Goal: Task Accomplishment & Management: Complete application form

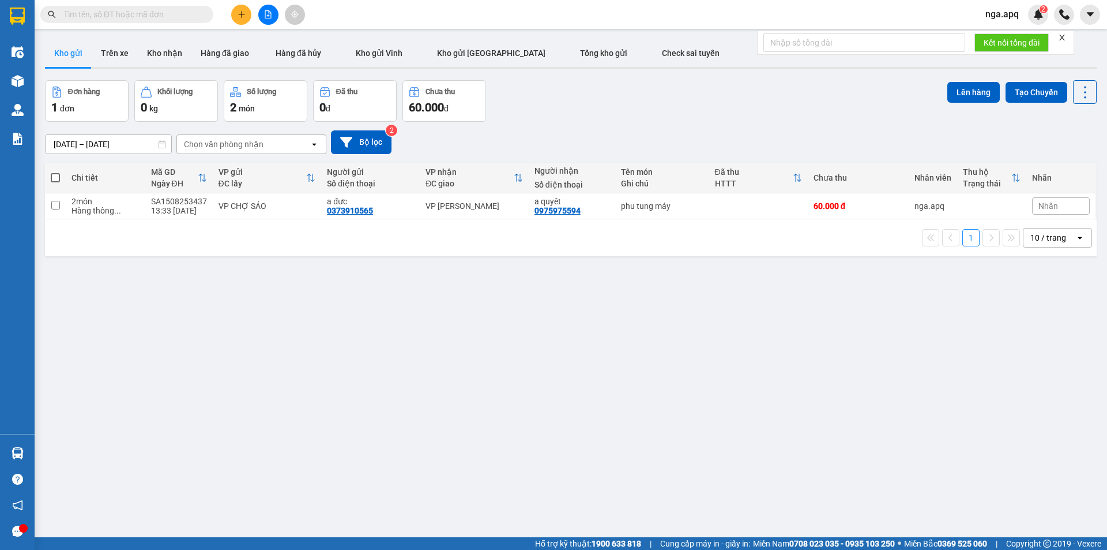
click at [57, 172] on label at bounding box center [55, 178] width 9 height 12
click at [55, 172] on input "checkbox" at bounding box center [55, 172] width 0 height 0
checkbox input "true"
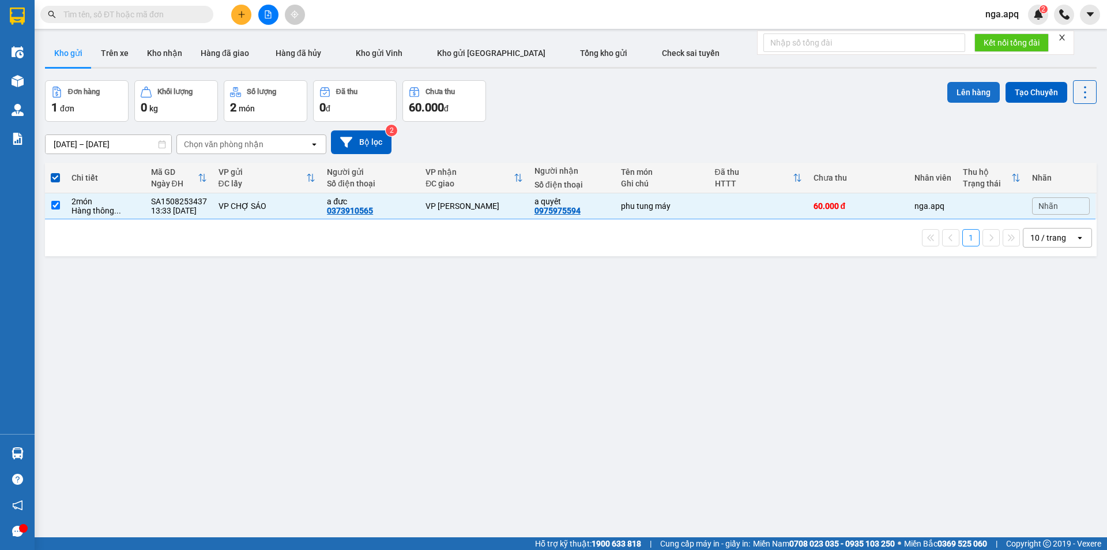
drag, startPoint x: 964, startPoint y: 92, endPoint x: 958, endPoint y: 92, distance: 6.3
click at [958, 92] on button "Lên hàng" at bounding box center [973, 92] width 52 height 21
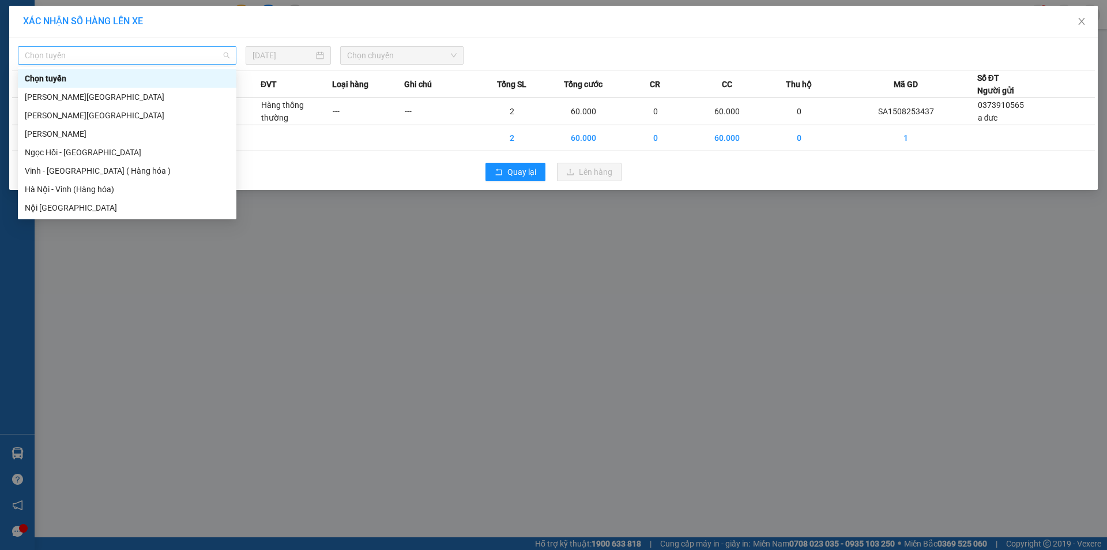
click at [82, 54] on span "Chọn tuyến" at bounding box center [127, 55] width 205 height 17
click at [74, 170] on div "Vinh - [GEOGRAPHIC_DATA] ( Hàng hóa )" at bounding box center [127, 170] width 205 height 13
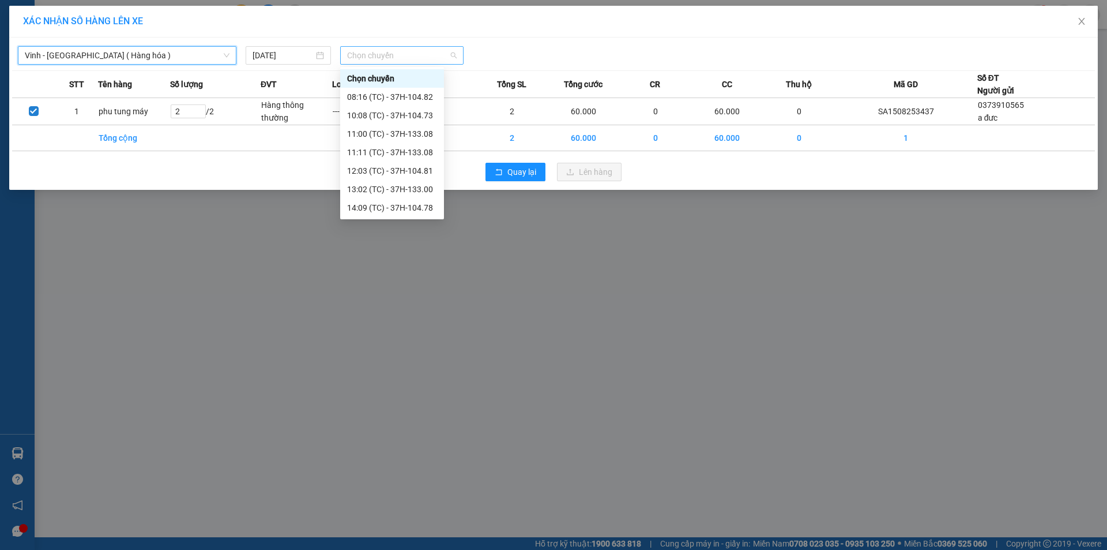
click at [373, 56] on span "Chọn chuyến" at bounding box center [402, 55] width 110 height 17
click at [371, 190] on div "15:04 (TC) - 37H-104.24" at bounding box center [392, 189] width 90 height 13
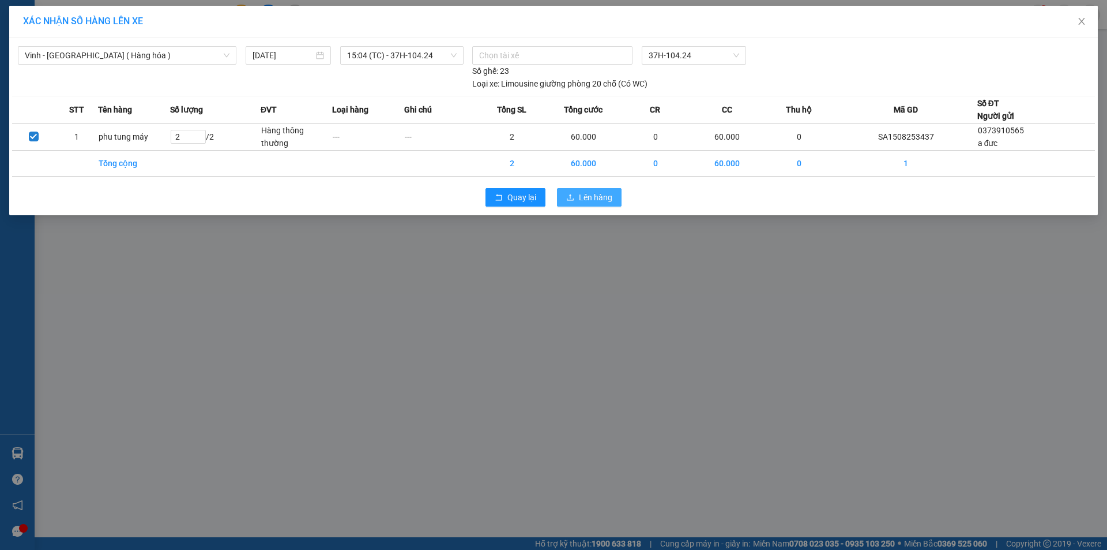
click at [597, 194] on span "Lên hàng" at bounding box center [595, 197] width 33 height 13
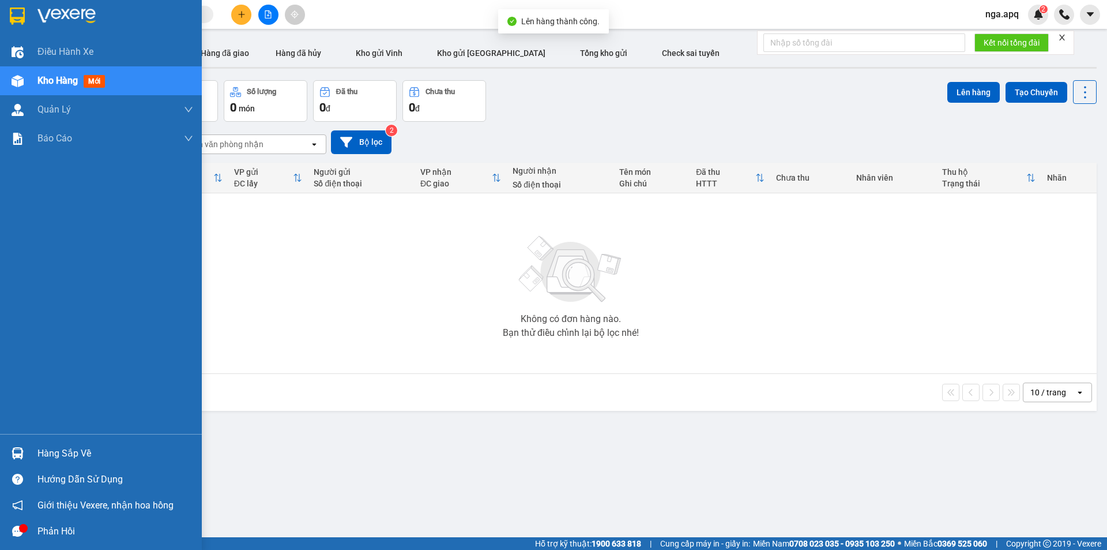
click at [16, 451] on img at bounding box center [18, 453] width 12 height 12
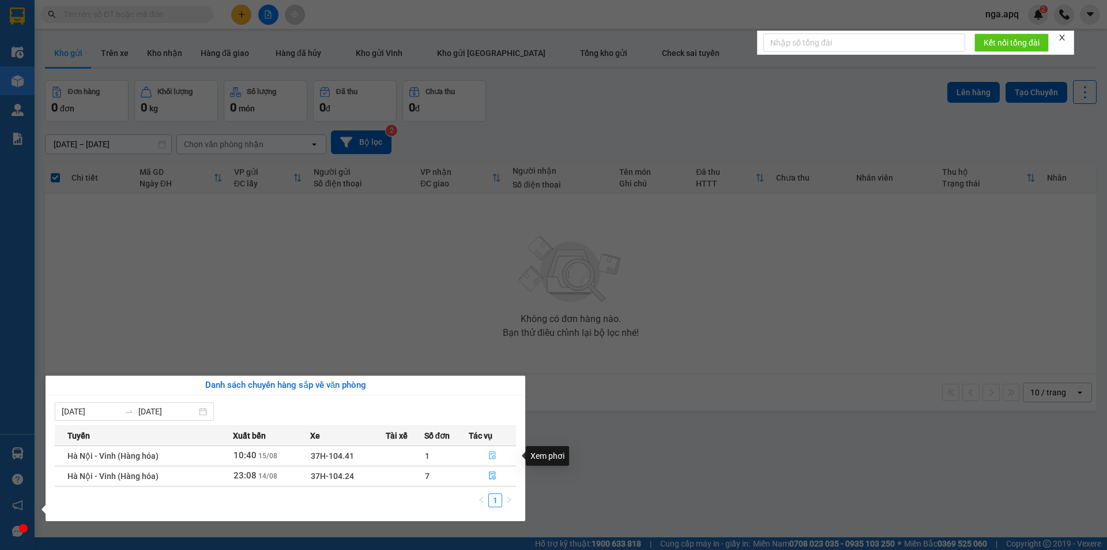
click at [492, 449] on button "button" at bounding box center [492, 455] width 46 height 18
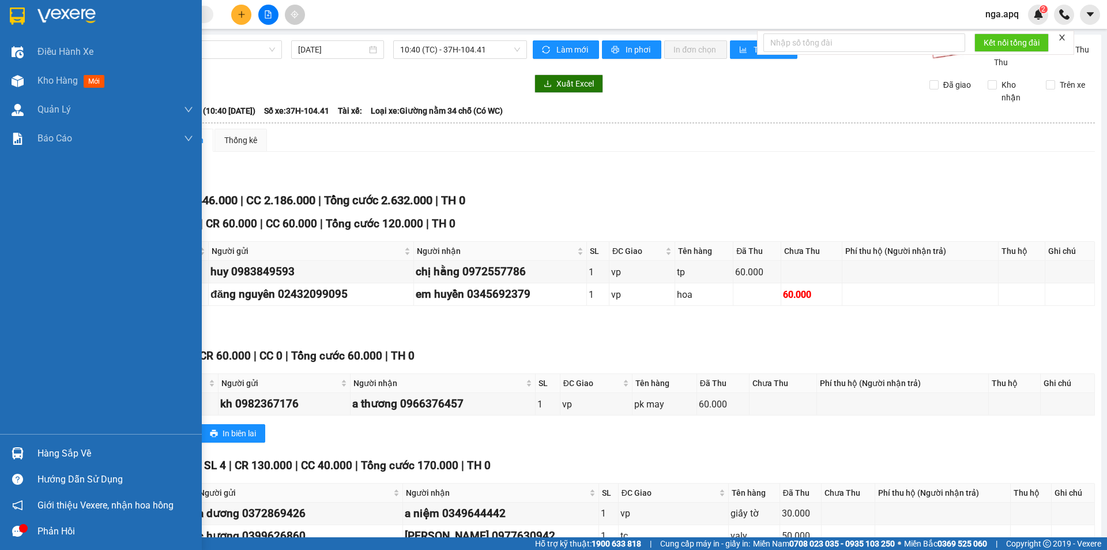
click at [18, 450] on img at bounding box center [18, 453] width 12 height 12
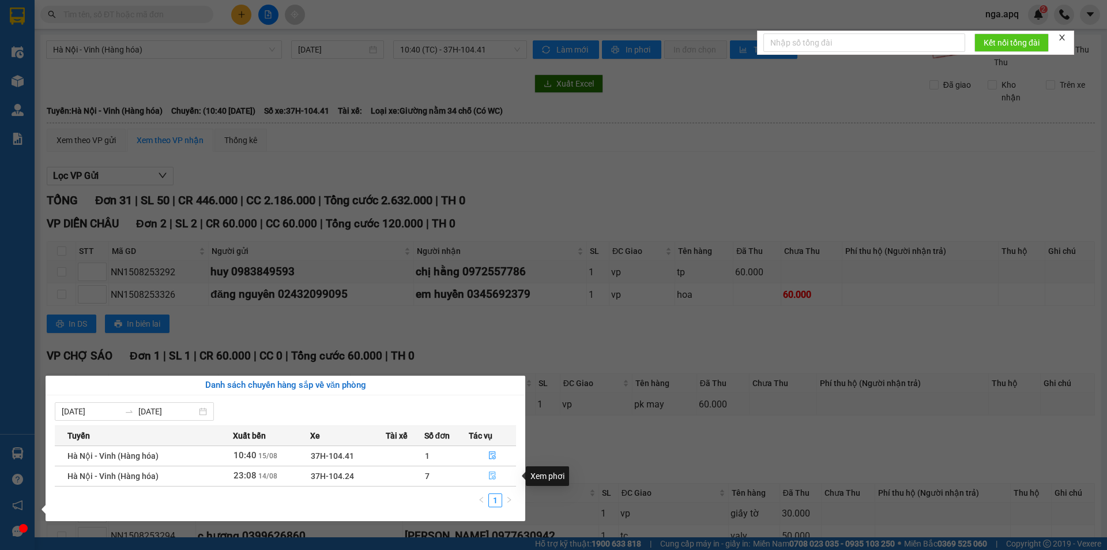
click at [493, 476] on icon "file-done" at bounding box center [492, 476] width 7 height 8
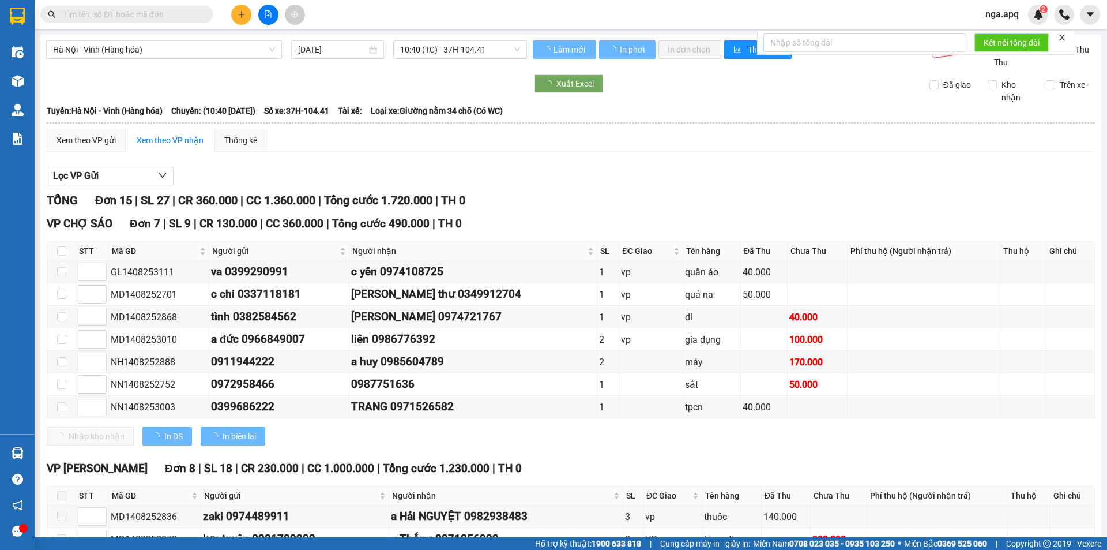
type input "[DATE]"
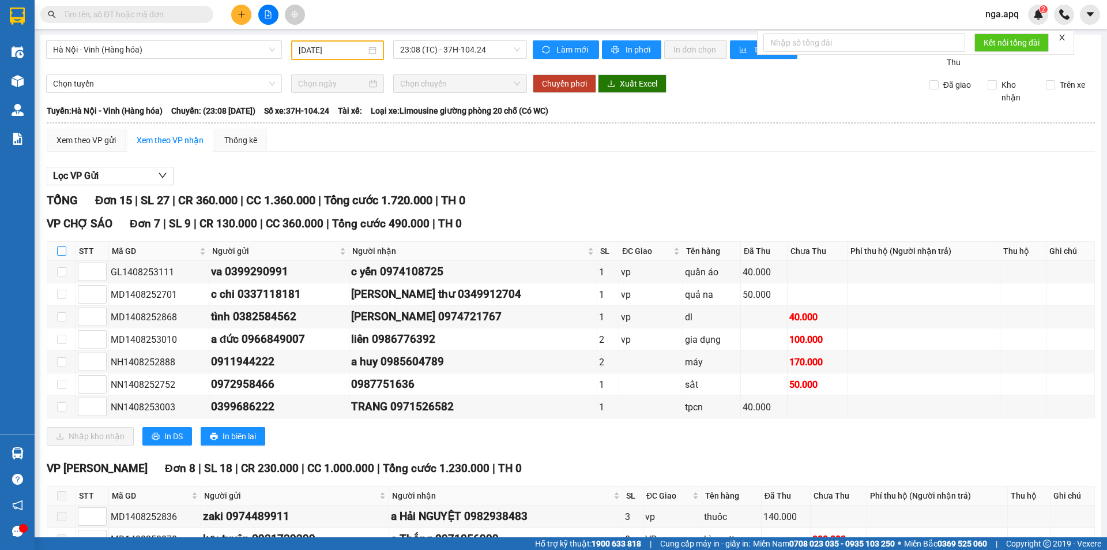
click at [62, 250] on input "checkbox" at bounding box center [61, 250] width 9 height 9
checkbox input "true"
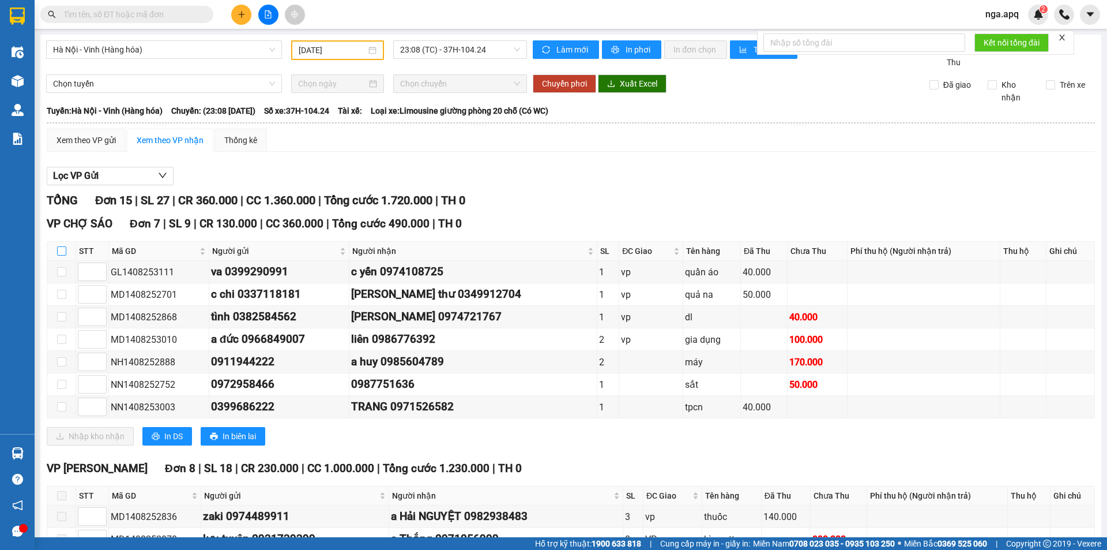
checkbox input "true"
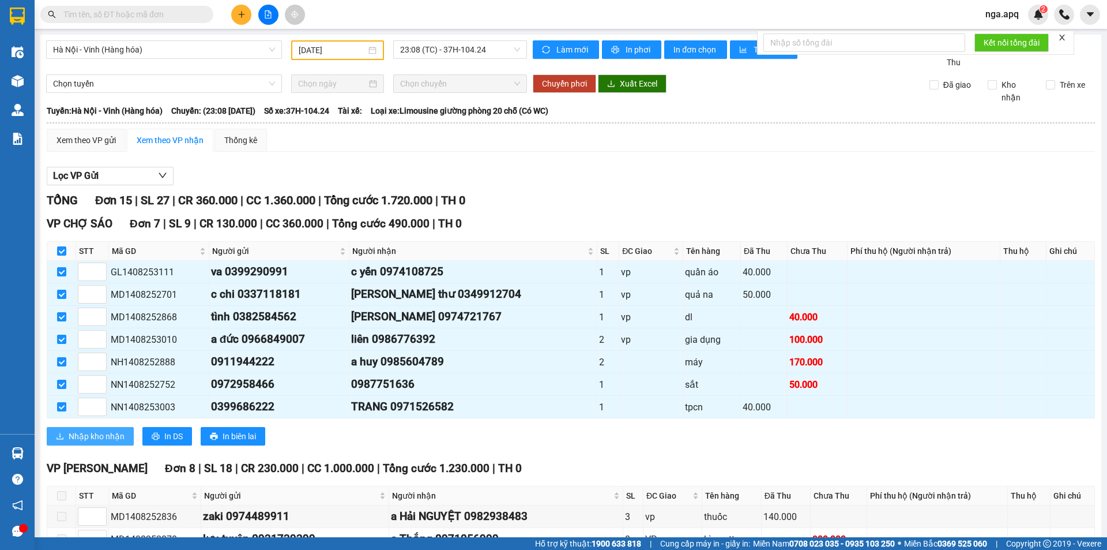
click at [81, 435] on span "Nhập kho nhận" at bounding box center [97, 436] width 56 height 13
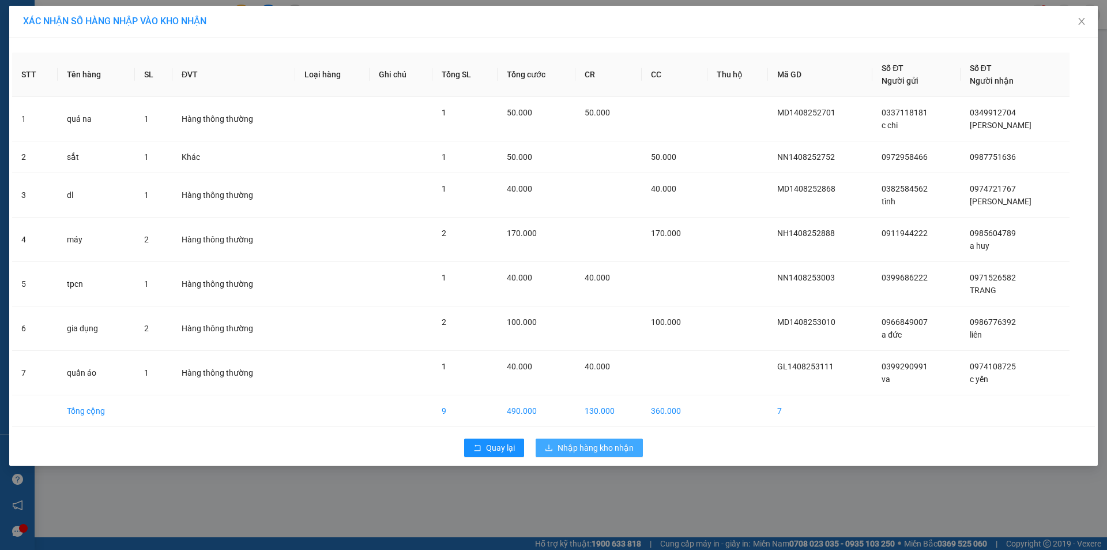
click at [601, 447] on span "Nhập hàng kho nhận" at bounding box center [596, 447] width 76 height 13
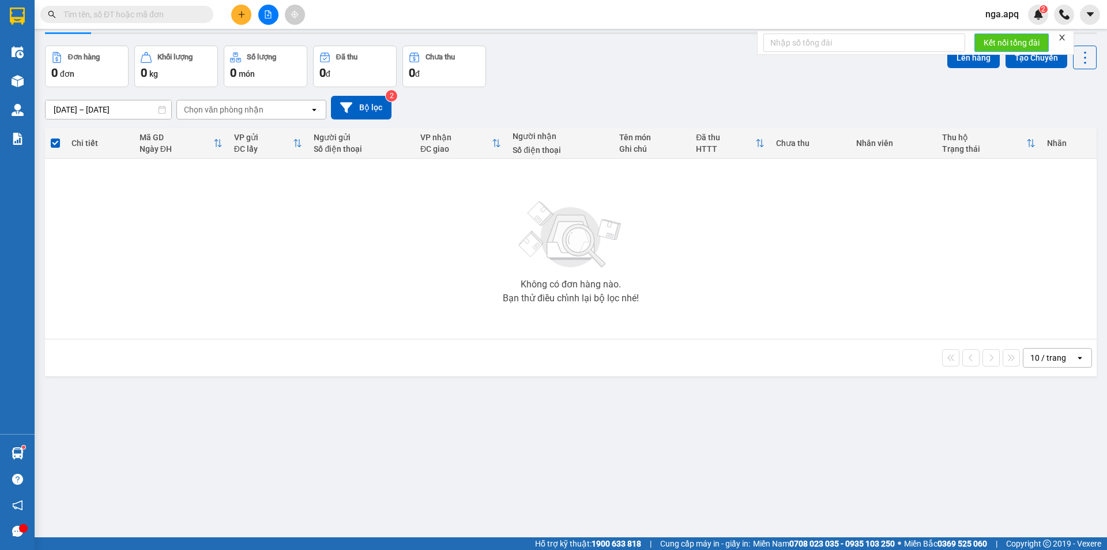
scroll to position [53, 0]
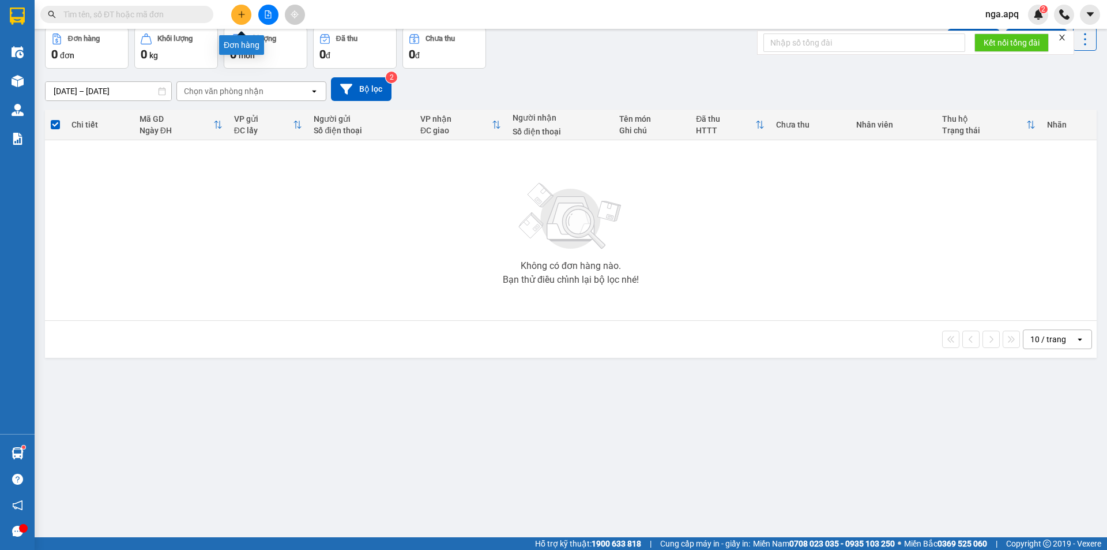
click at [246, 18] on button at bounding box center [241, 15] width 20 height 20
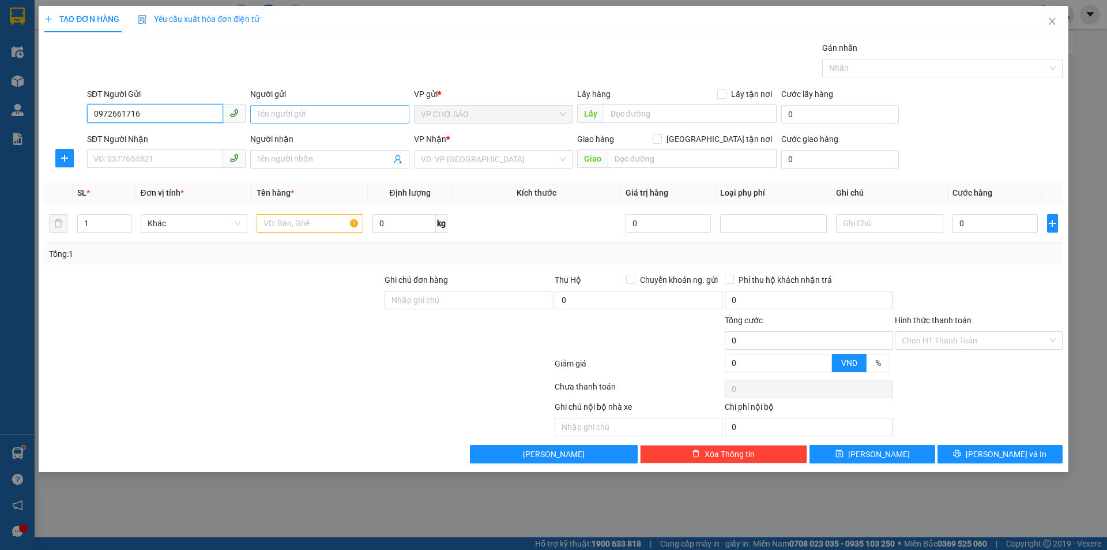
type input "0972661716"
click at [295, 110] on input "Người gửi" at bounding box center [329, 114] width 159 height 18
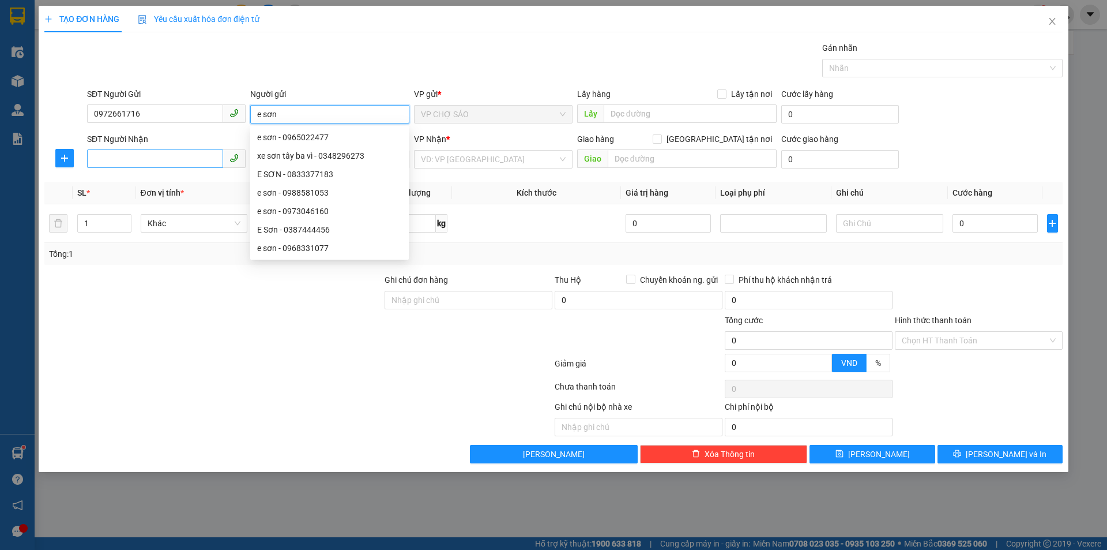
type input "e sơn"
click at [157, 155] on input "SĐT Người Nhận" at bounding box center [155, 158] width 136 height 18
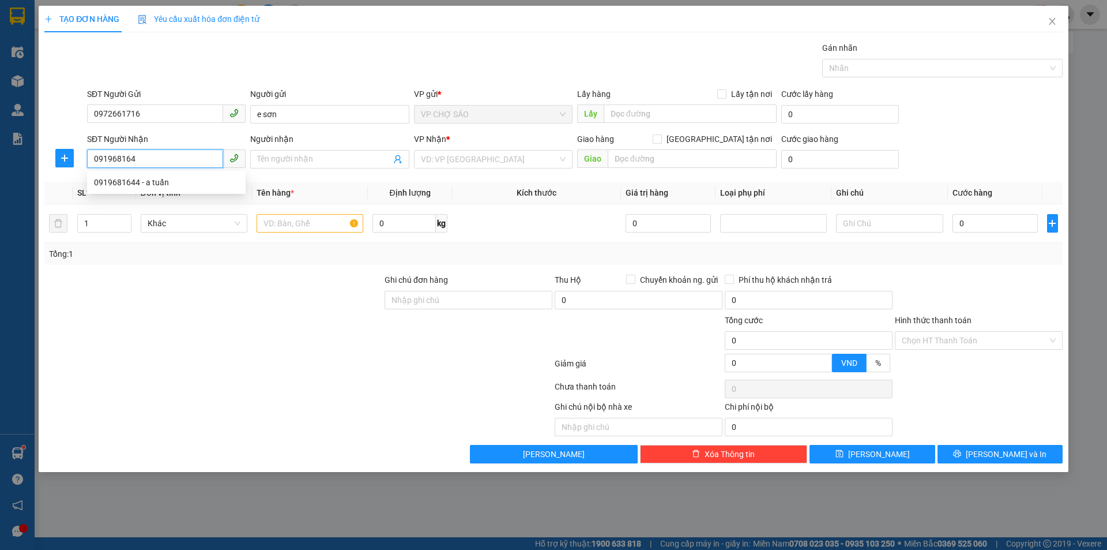
type input "0919681644"
click at [140, 183] on div "0919681644 - a tuấn" at bounding box center [166, 182] width 145 height 13
type input "a tuấn"
checkbox input "true"
type input "vp"
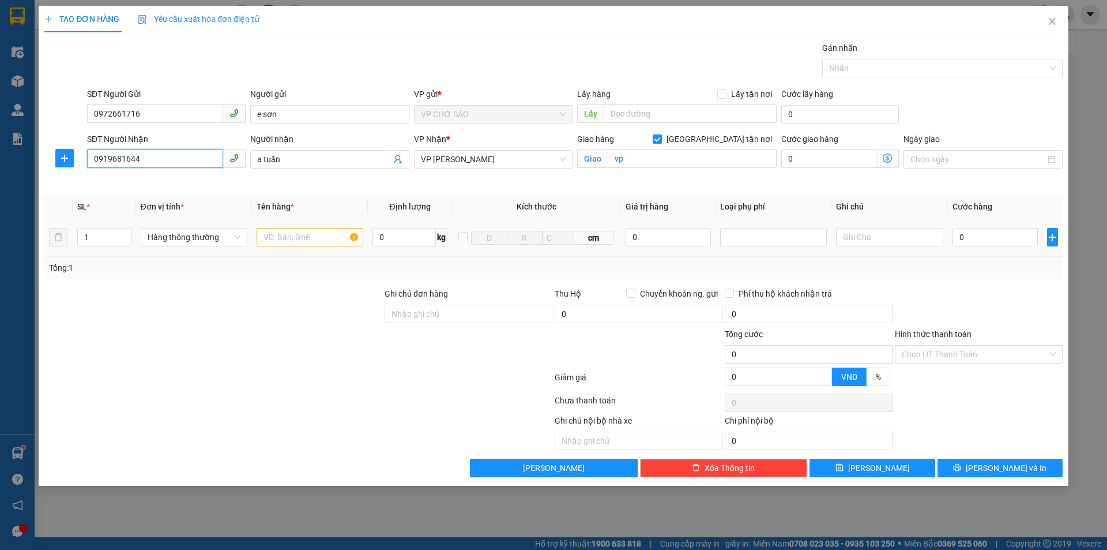
type input "0919681644"
click at [303, 238] on input "text" at bounding box center [310, 237] width 107 height 18
type input "giáy tờ"
click at [964, 236] on input "0" at bounding box center [996, 237] width 86 height 18
type input "3"
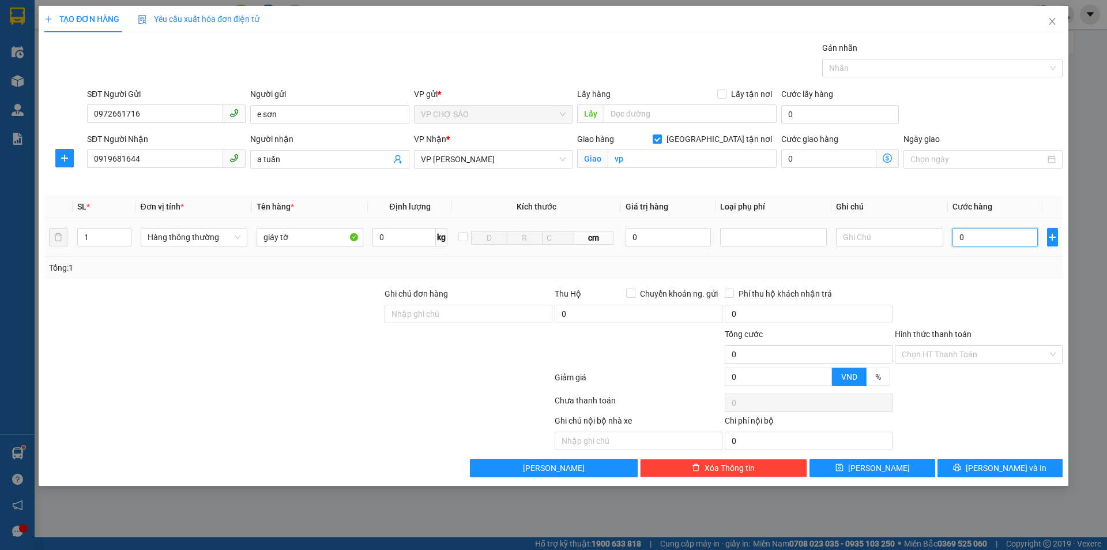
type input "3"
type input "30"
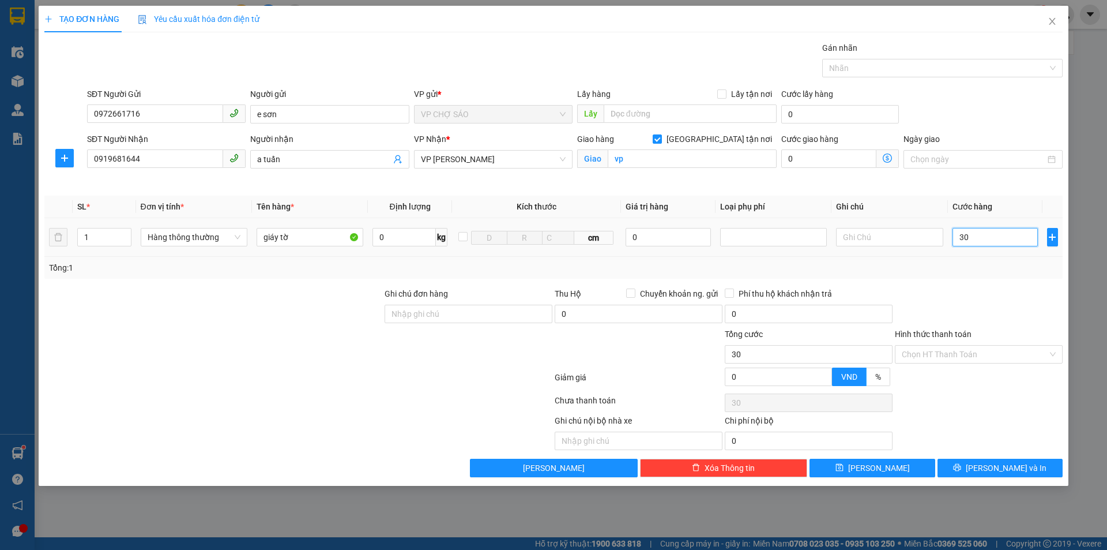
type input "300"
type input "3.000"
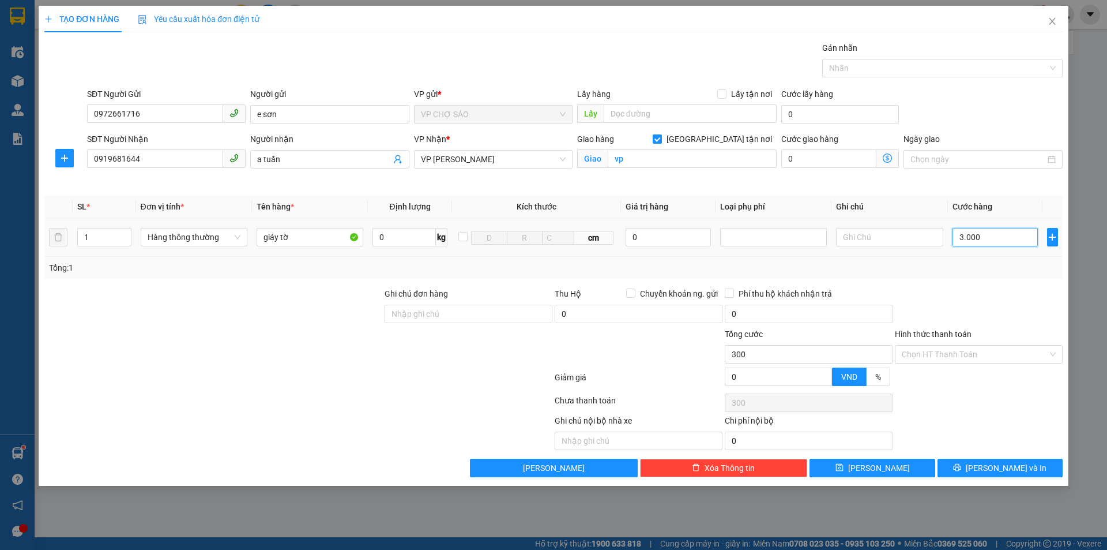
type input "3.000"
type input "30.000"
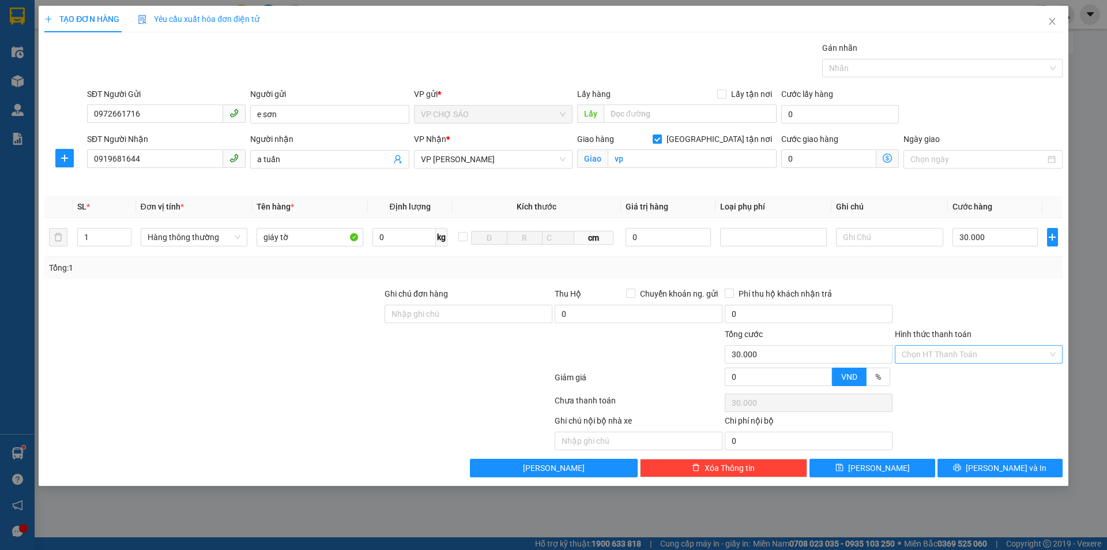
click at [940, 352] on input "Hình thức thanh toán" at bounding box center [975, 353] width 146 height 17
drag, startPoint x: 937, startPoint y: 377, endPoint x: 958, endPoint y: 397, distance: 29.4
click at [937, 377] on div "Tại văn phòng" at bounding box center [979, 377] width 154 height 13
type input "0"
click at [964, 467] on button "[PERSON_NAME] và In" at bounding box center [1000, 467] width 125 height 18
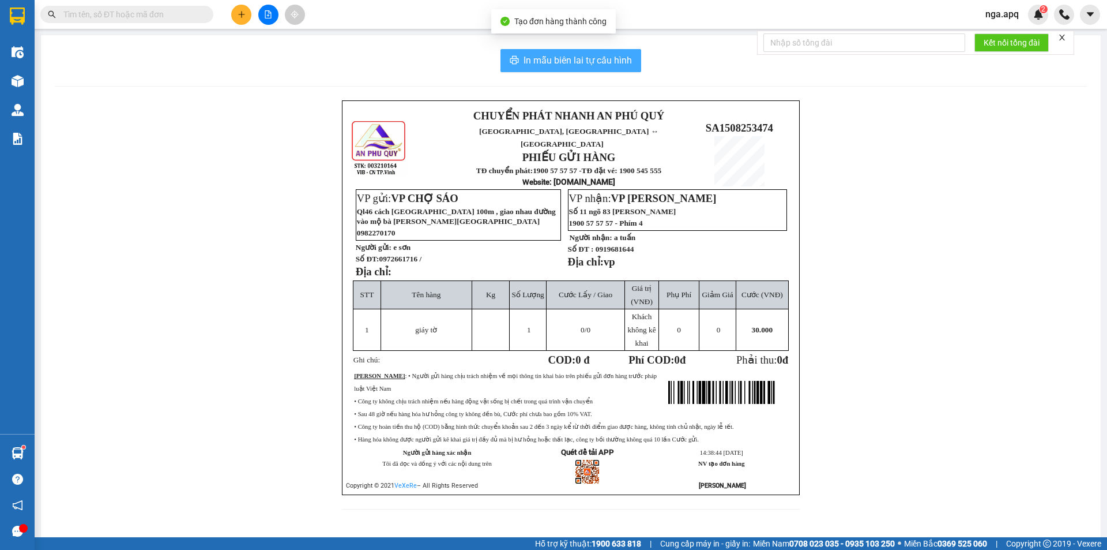
click at [567, 59] on span "In mẫu biên lai tự cấu hình" at bounding box center [578, 60] width 108 height 14
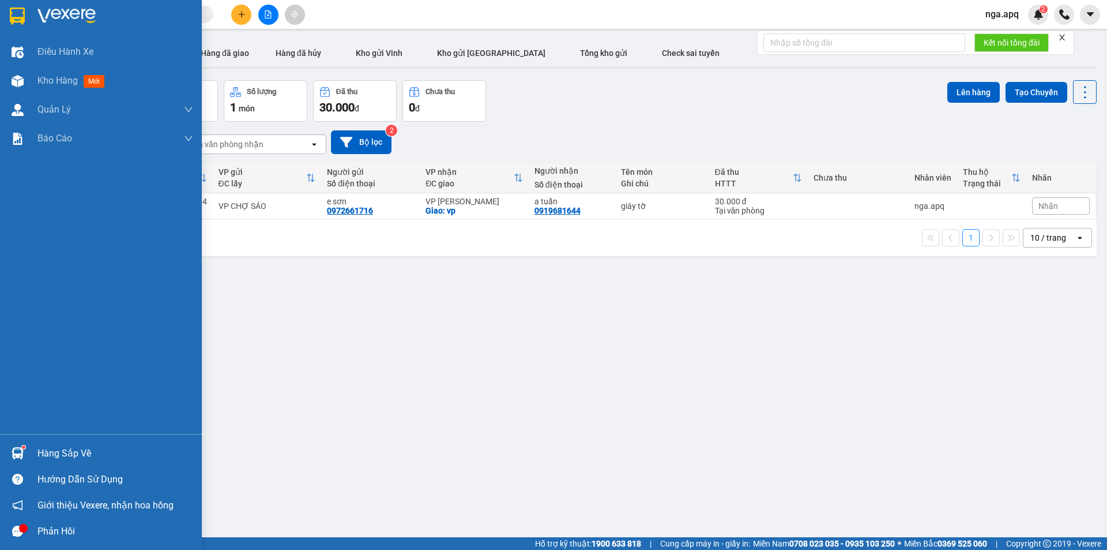
click at [5, 14] on div at bounding box center [101, 18] width 202 height 37
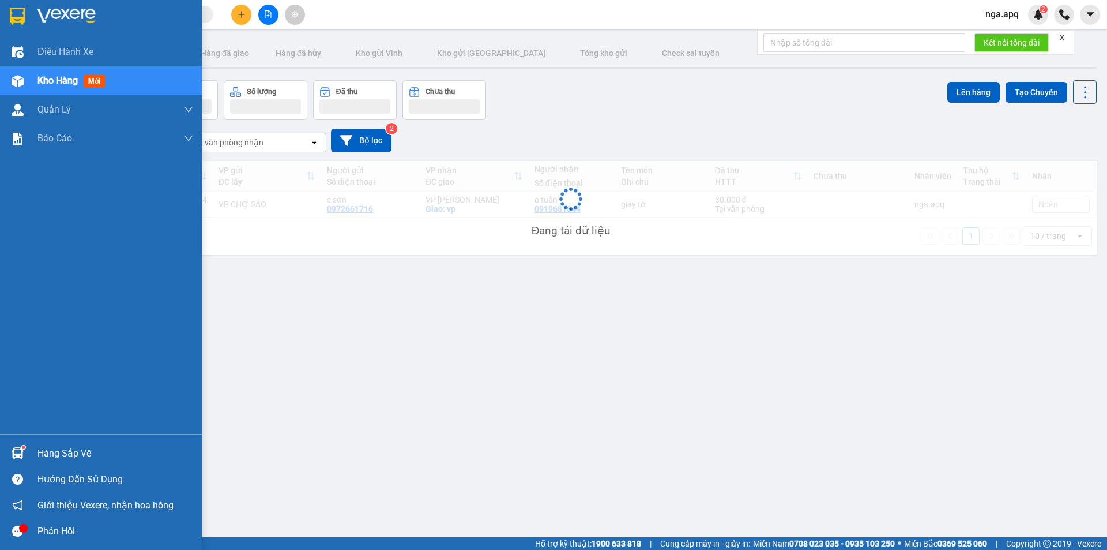
click at [5, 14] on div at bounding box center [101, 18] width 202 height 37
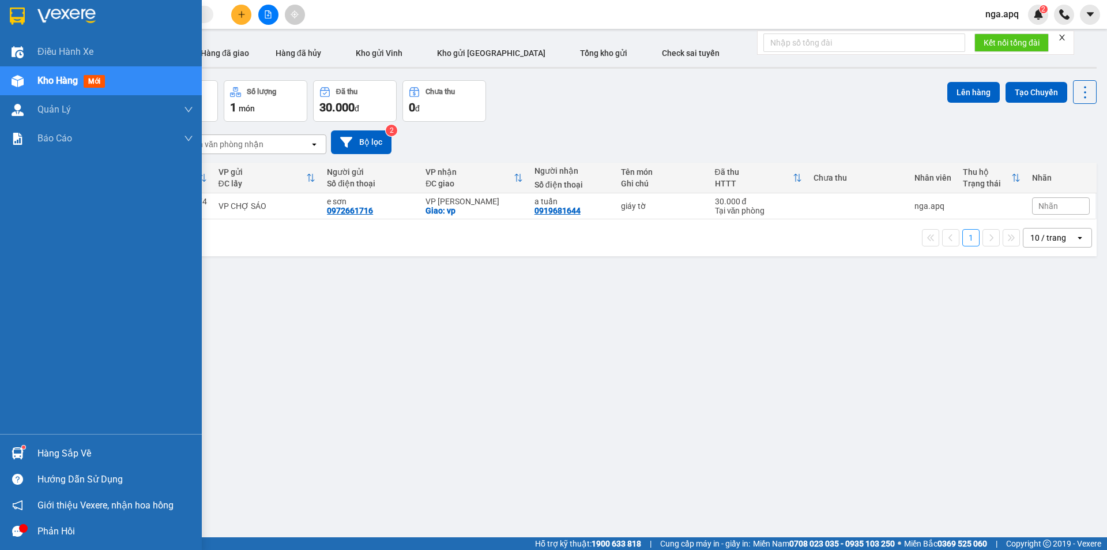
click at [13, 34] on div at bounding box center [101, 18] width 202 height 37
click at [16, 447] on img at bounding box center [18, 453] width 12 height 12
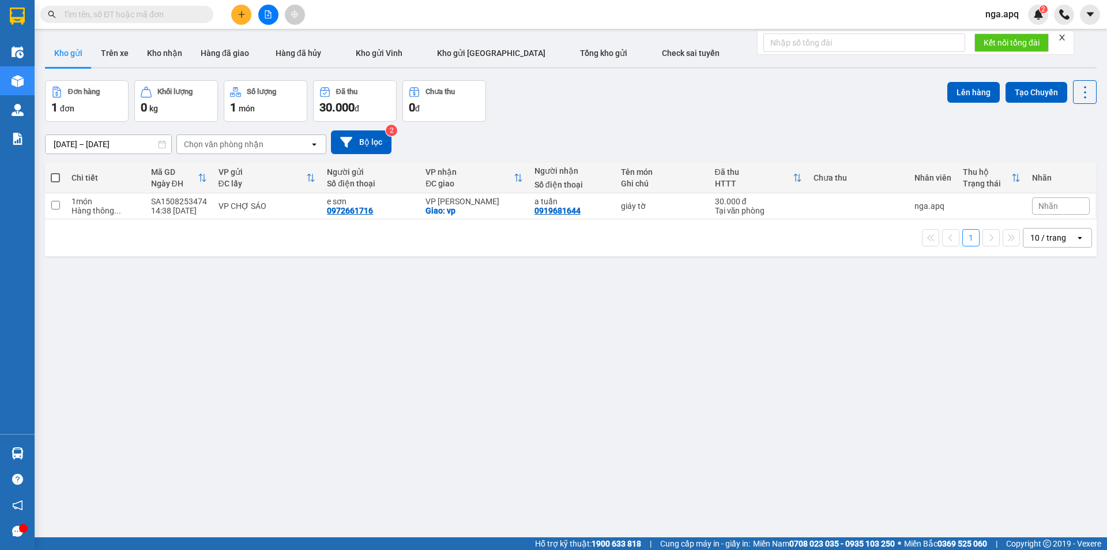
click at [794, 336] on section "Kết quả tìm kiếm ( 0 ) Bộ lọc No Data nga.apq 2 Điều hành xe Kho hàng mới Quản …" at bounding box center [553, 275] width 1107 height 550
